Goal: Check status

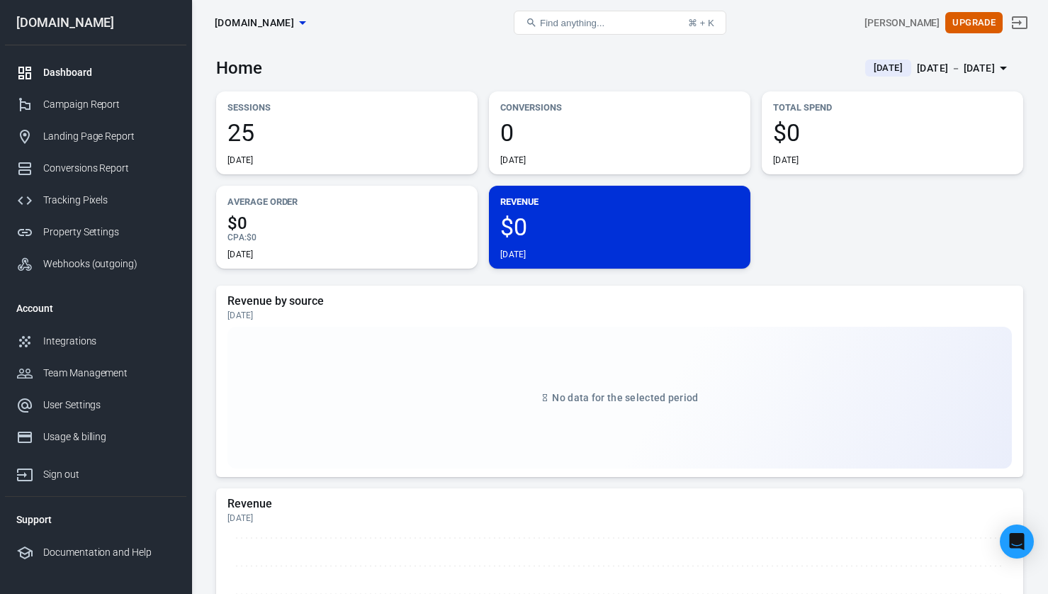
click at [875, 71] on span "[DATE]" at bounding box center [888, 68] width 40 height 14
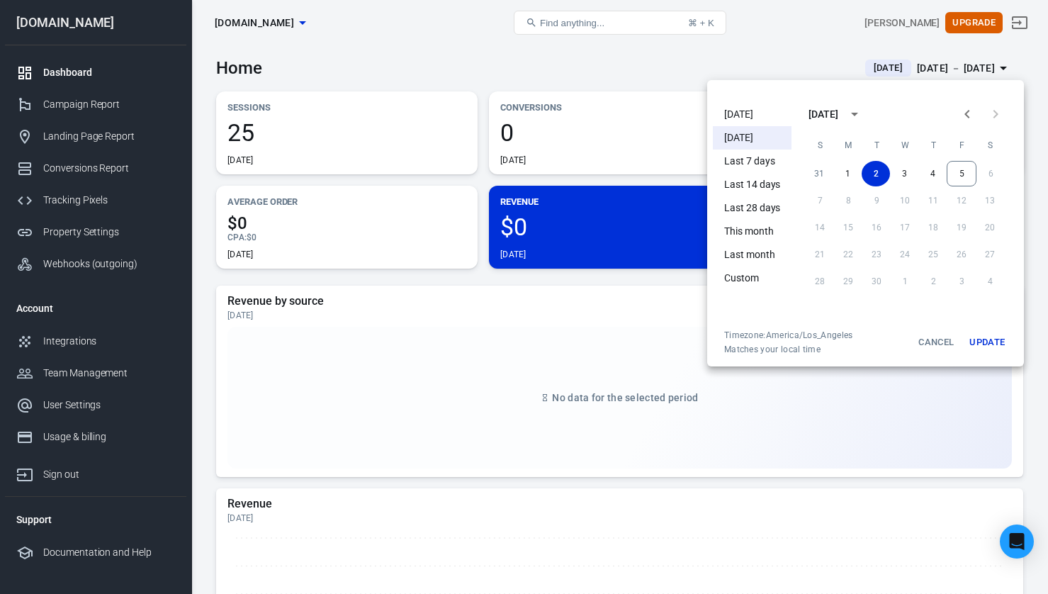
click at [764, 115] on li "[DATE]" at bounding box center [752, 114] width 79 height 23
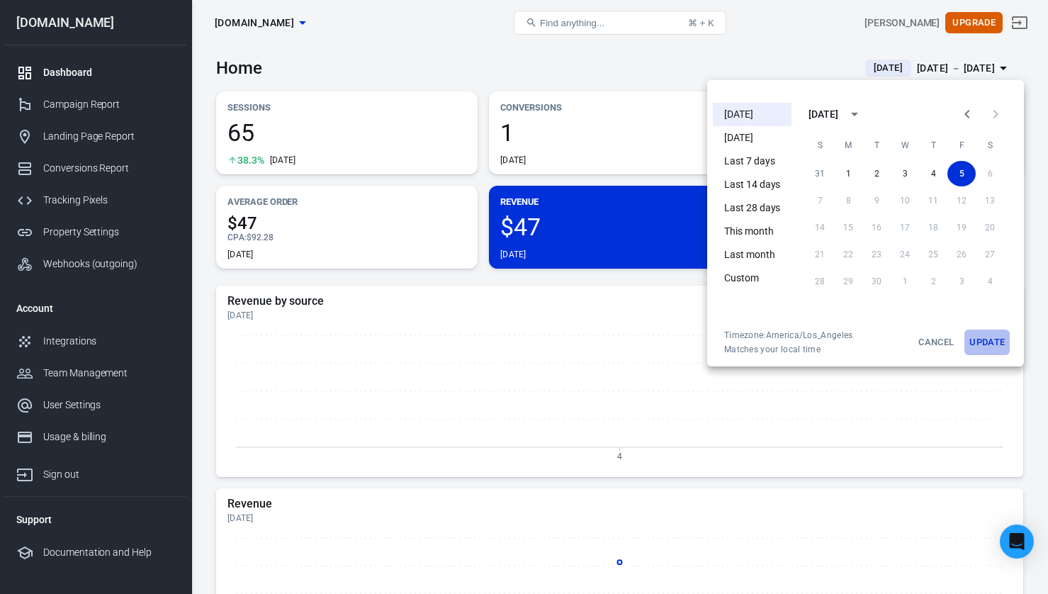
click at [984, 346] on button "Update" at bounding box center [986, 341] width 45 height 25
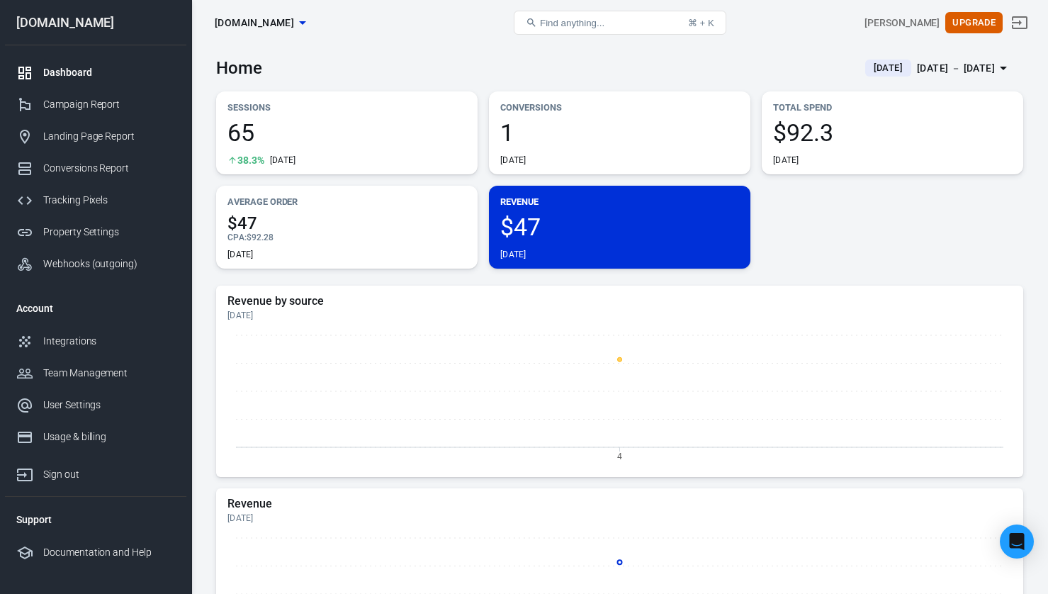
click at [559, 134] on span "1" at bounding box center [619, 132] width 239 height 24
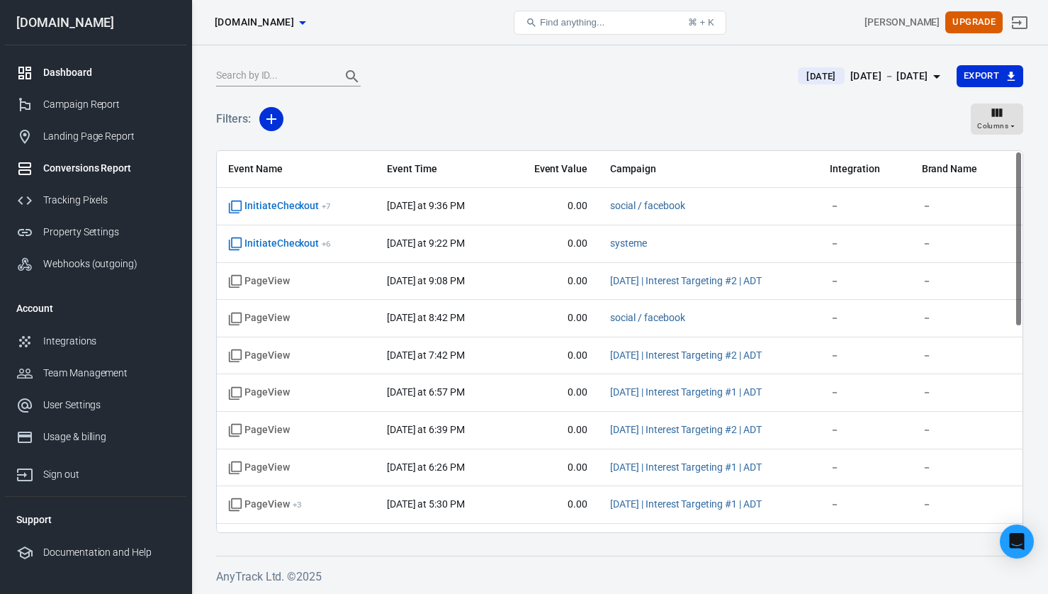
click at [53, 77] on div "Dashboard" at bounding box center [109, 72] width 132 height 15
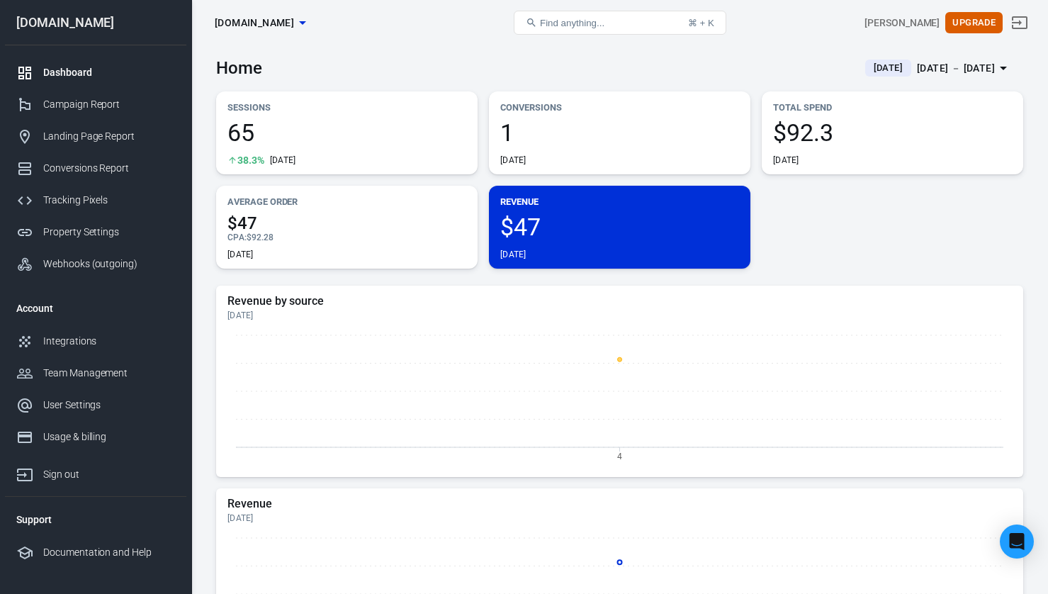
click at [844, 140] on span "$92.3" at bounding box center [892, 132] width 239 height 24
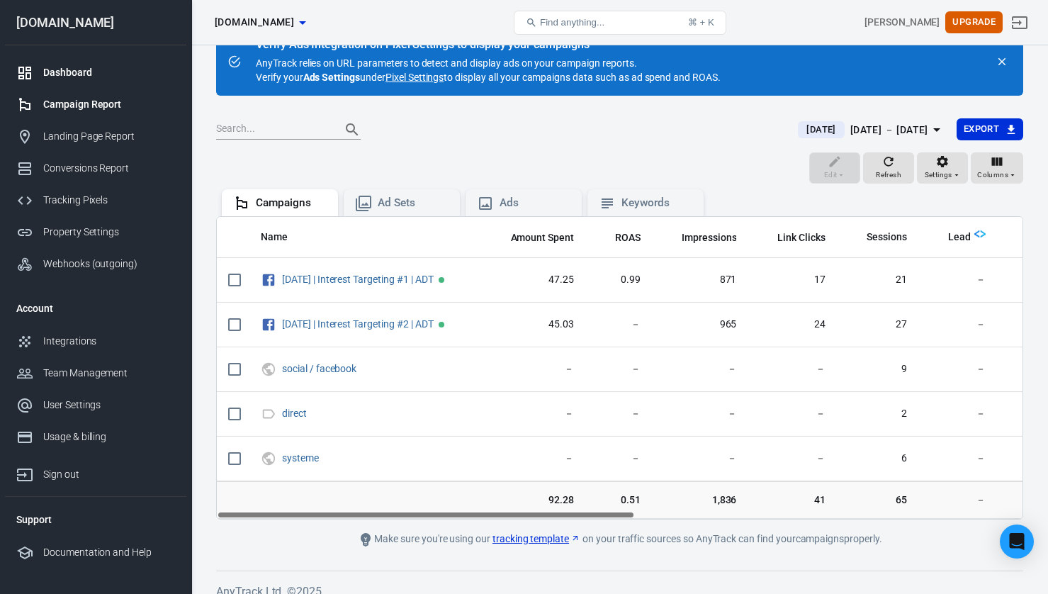
click at [63, 69] on div "Dashboard" at bounding box center [109, 72] width 132 height 15
